Goal: Task Accomplishment & Management: Manage account settings

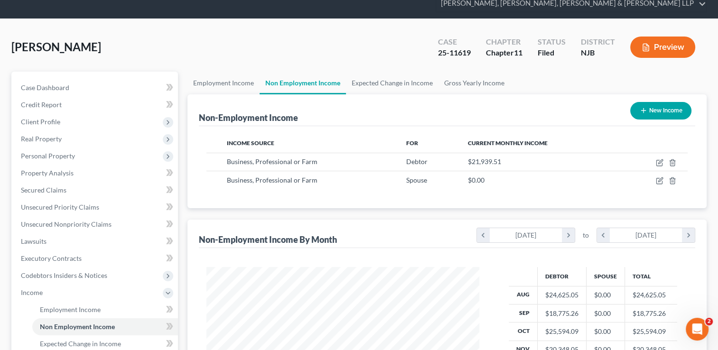
scroll to position [95, 0]
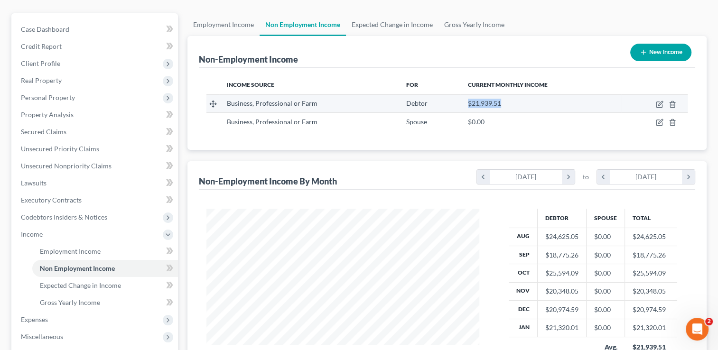
drag, startPoint x: 513, startPoint y: 85, endPoint x: 465, endPoint y: 86, distance: 48.4
click at [465, 94] on td "$21,939.51" at bounding box center [540, 103] width 160 height 18
drag, startPoint x: 465, startPoint y: 86, endPoint x: 474, endPoint y: 85, distance: 9.1
copy span "$21,939.51"
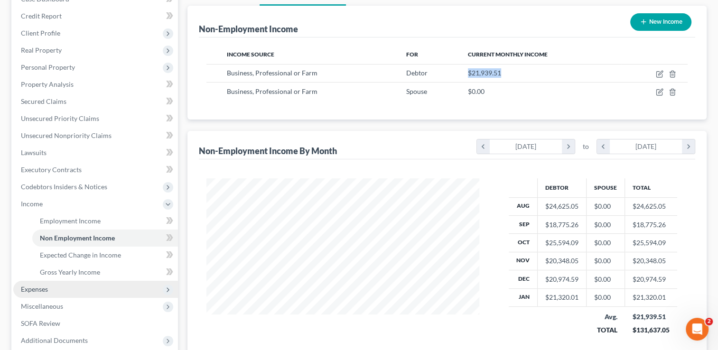
scroll to position [142, 0]
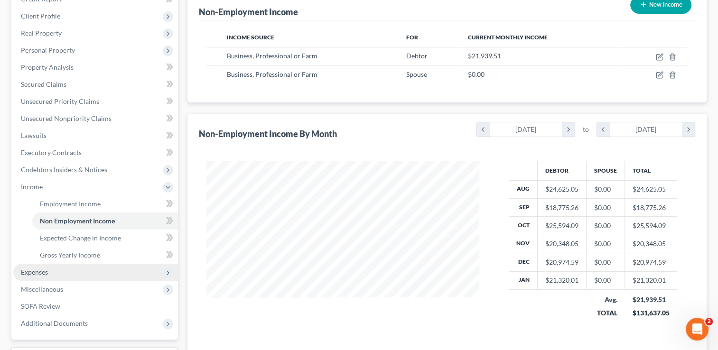
click at [55, 264] on span "Expenses" at bounding box center [95, 272] width 165 height 17
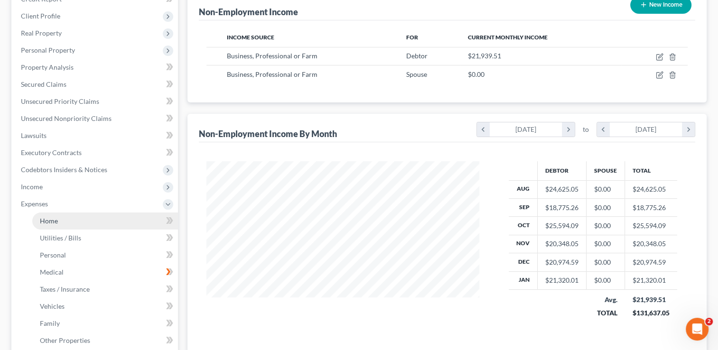
click at [76, 213] on link "Home" at bounding box center [105, 221] width 146 height 17
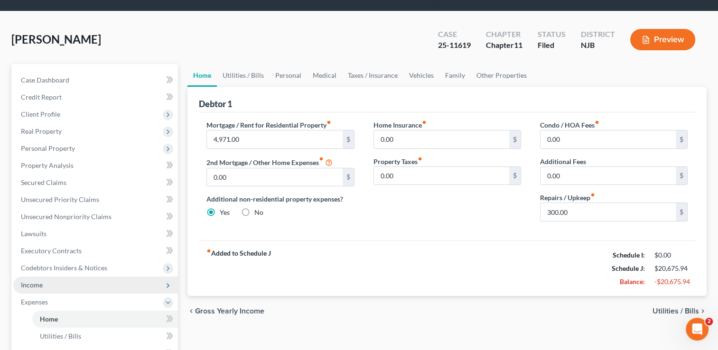
scroll to position [95, 0]
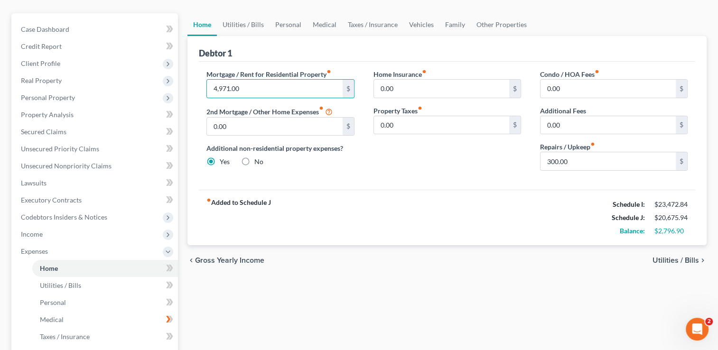
click at [326, 245] on div "chevron_left Gross Yearly Income Utilities / Bills chevron_right" at bounding box center [446, 260] width 519 height 30
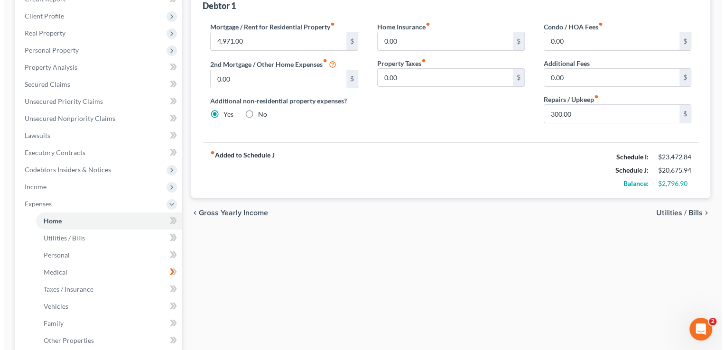
scroll to position [0, 0]
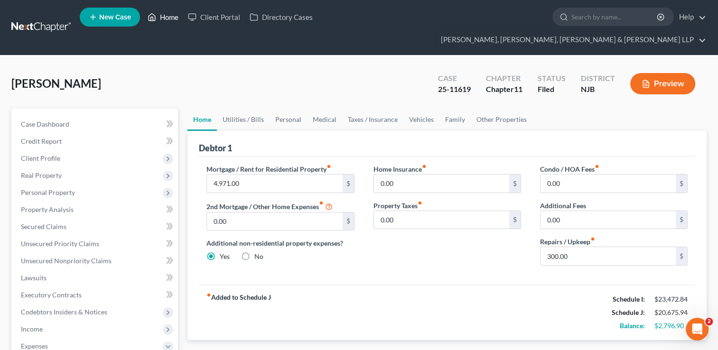
click at [171, 15] on link "Home" at bounding box center [163, 17] width 40 height 17
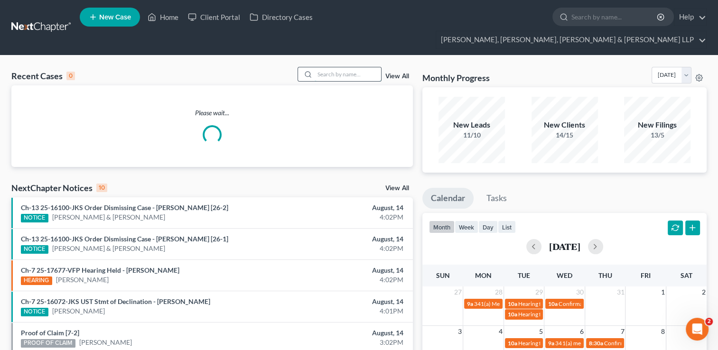
click at [339, 67] on input "search" at bounding box center [348, 74] width 66 height 14
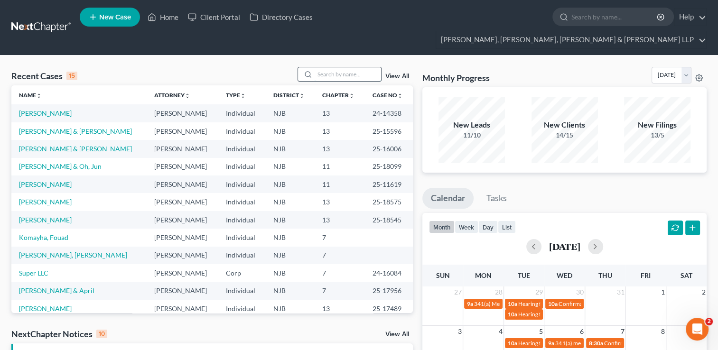
paste input "[PERSON_NAME]"
type input "[PERSON_NAME]"
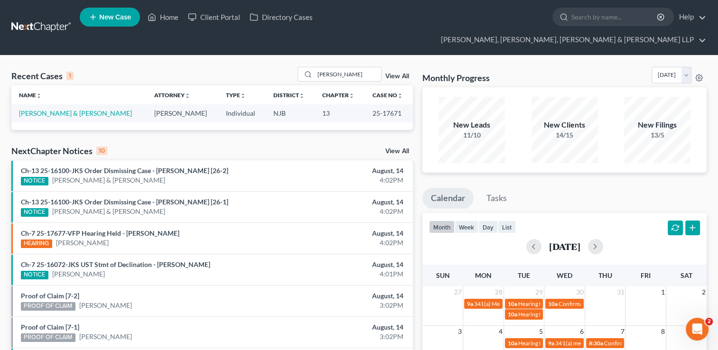
click at [72, 104] on td "[PERSON_NAME] & [PERSON_NAME]" at bounding box center [78, 113] width 135 height 18
click at [73, 104] on td "[PERSON_NAME] & [PERSON_NAME]" at bounding box center [78, 113] width 135 height 18
click at [76, 109] on link "[PERSON_NAME] & [PERSON_NAME]" at bounding box center [75, 113] width 113 height 8
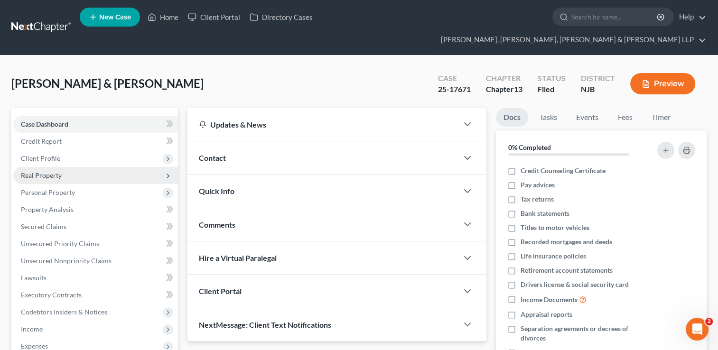
click at [53, 171] on span "Real Property" at bounding box center [41, 175] width 41 height 8
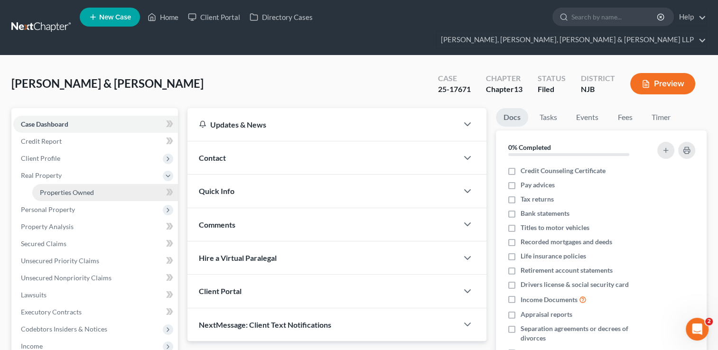
click at [78, 188] on span "Properties Owned" at bounding box center [67, 192] width 54 height 8
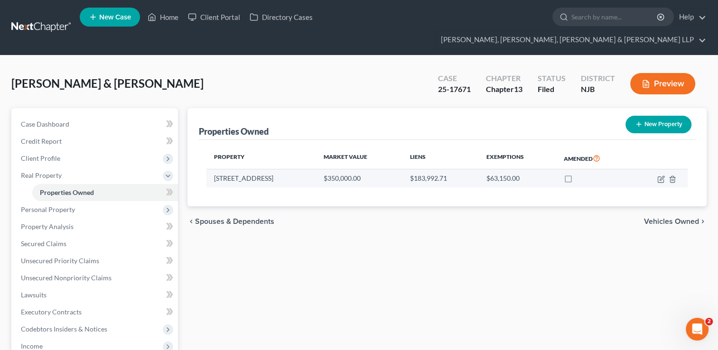
click at [243, 169] on td "[STREET_ADDRESS]" at bounding box center [260, 178] width 109 height 18
click at [663, 176] on icon "button" at bounding box center [661, 180] width 8 height 8
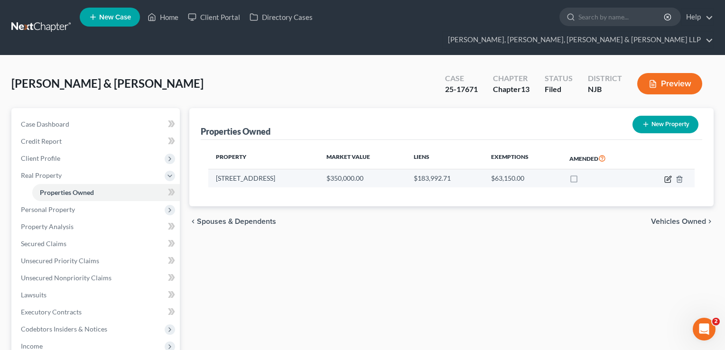
select select "33"
select select "15"
select select "2"
select select "5"
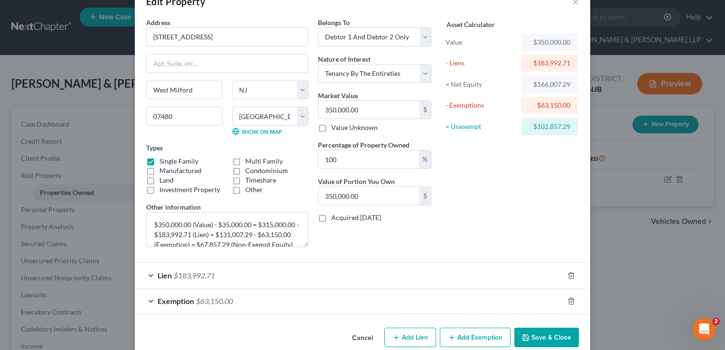
scroll to position [41, 0]
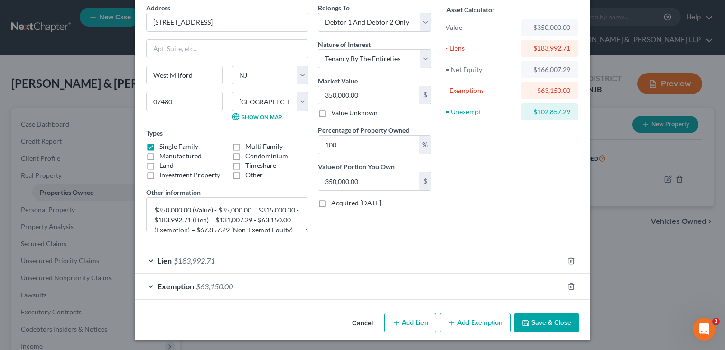
click at [198, 283] on span "$63,150.00" at bounding box center [214, 286] width 37 height 9
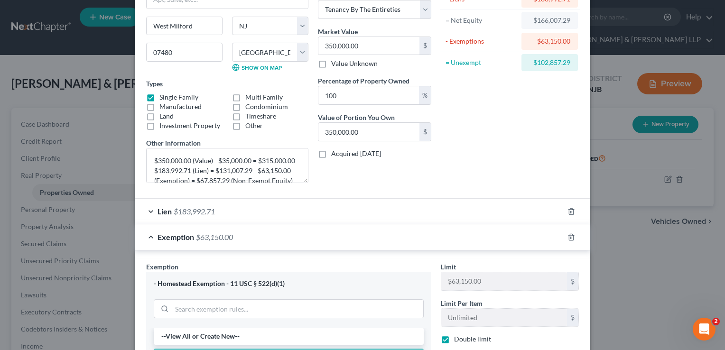
scroll to position [88, 0]
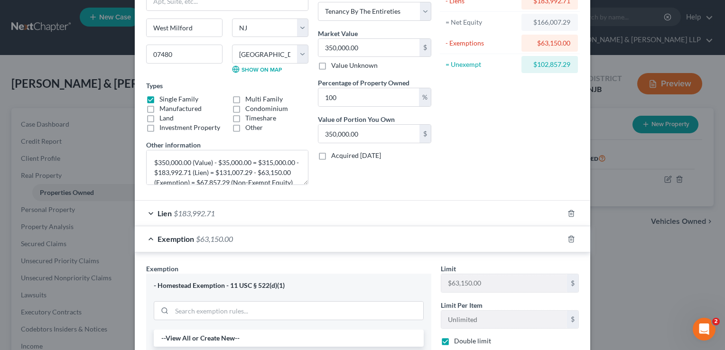
click at [234, 216] on div "Lien $183,992.71" at bounding box center [349, 213] width 429 height 25
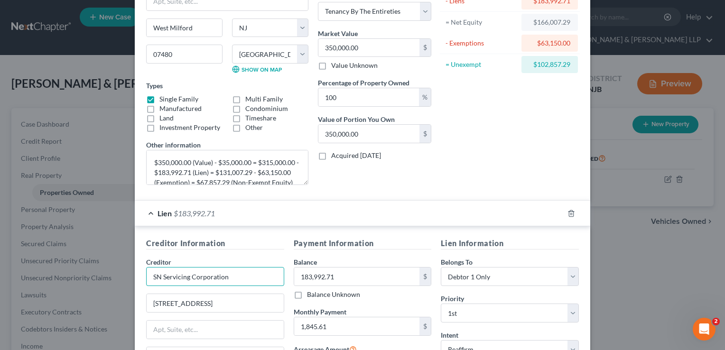
drag, startPoint x: 240, startPoint y: 276, endPoint x: 148, endPoint y: 277, distance: 92.1
click at [148, 277] on input "SN Servicing Corporation" at bounding box center [215, 276] width 138 height 19
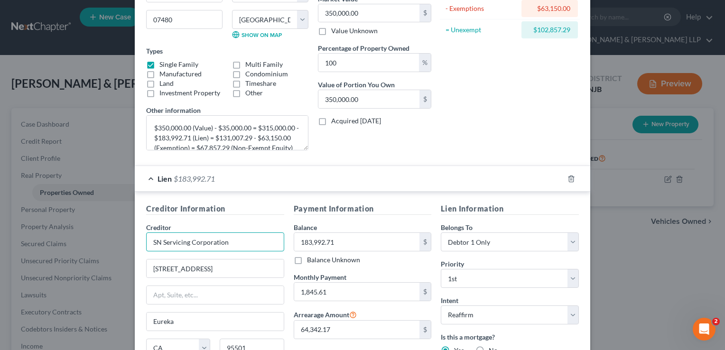
scroll to position [41, 0]
